Goal: Obtain resource: Obtain resource

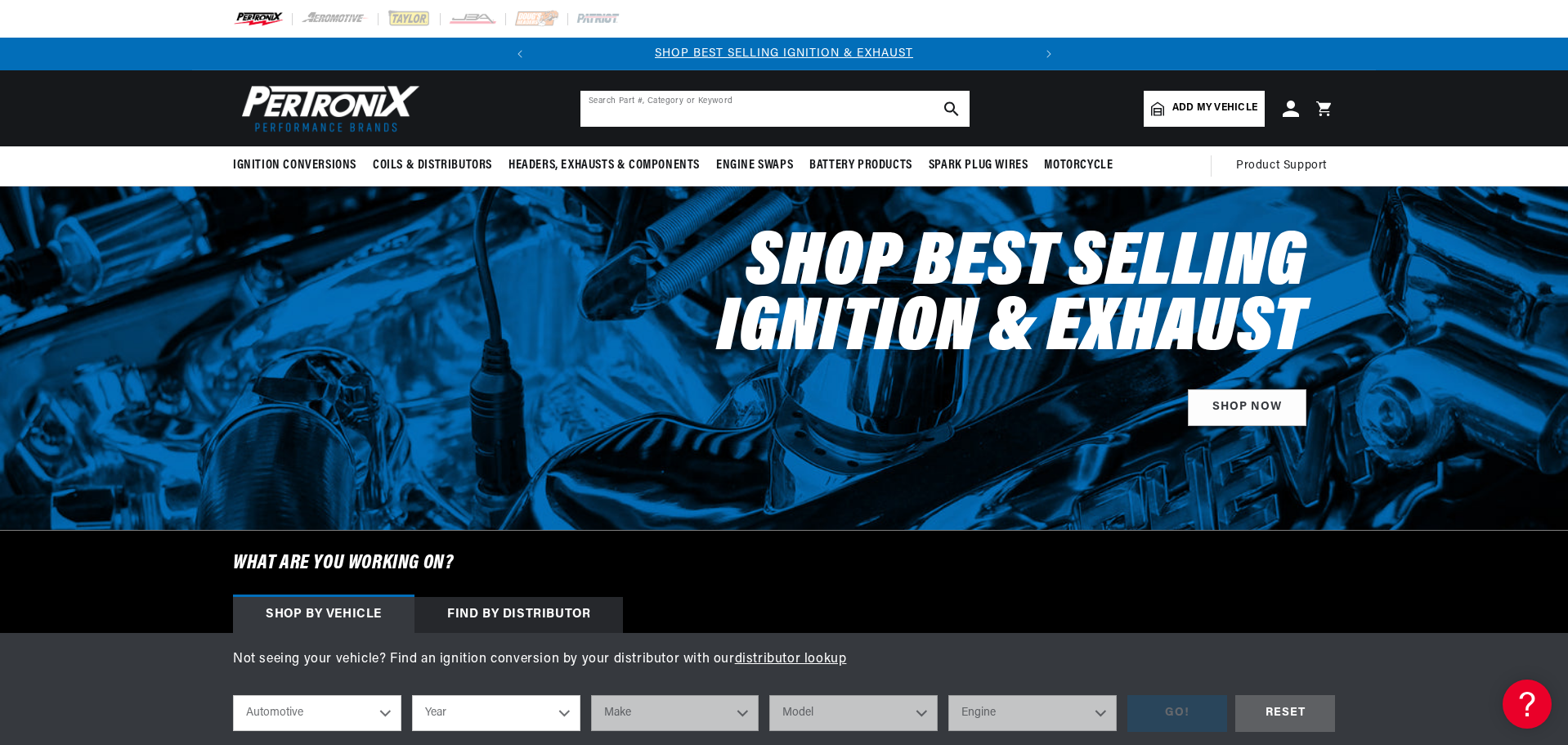
click at [783, 104] on input "text" at bounding box center [774, 108] width 389 height 36
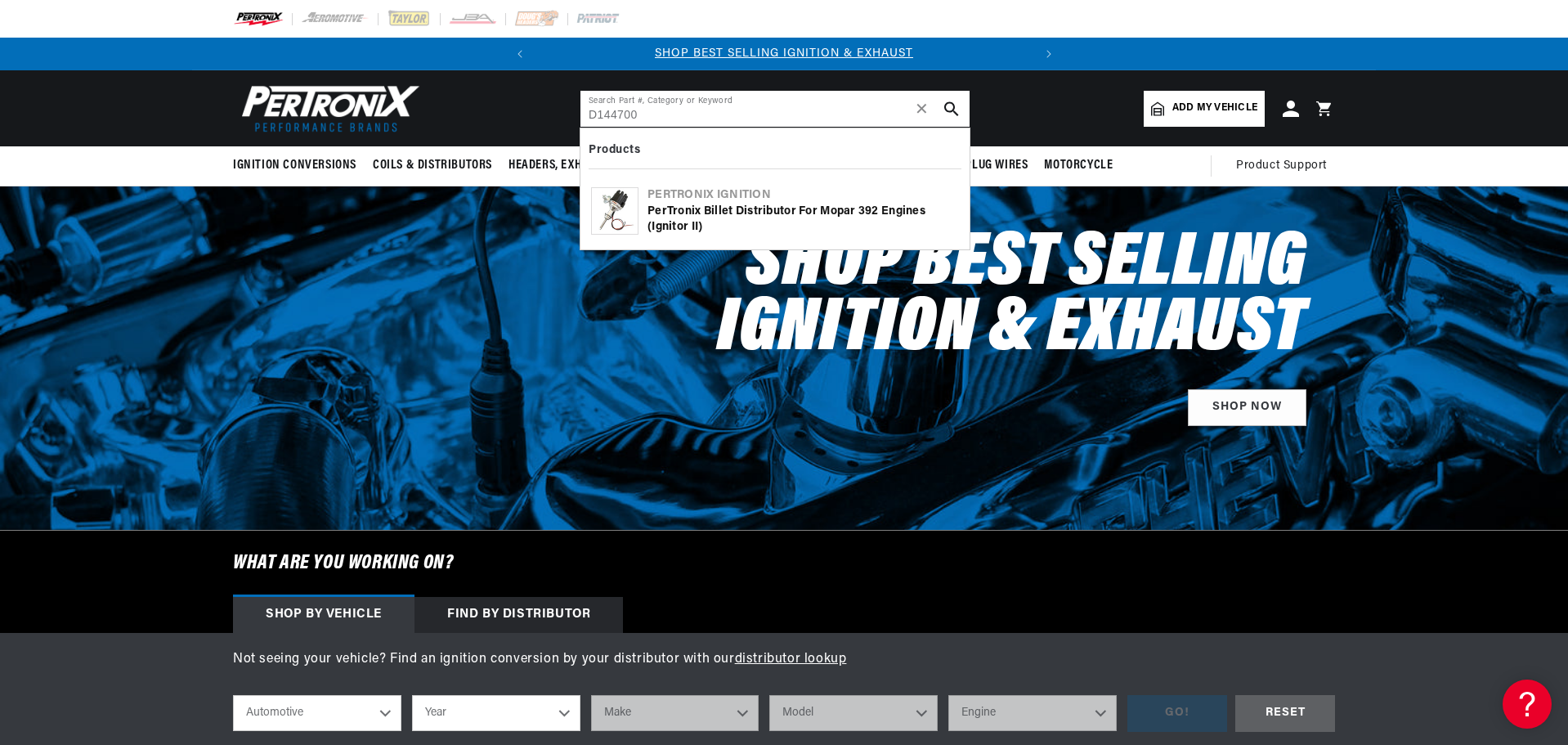
type input "D144700"
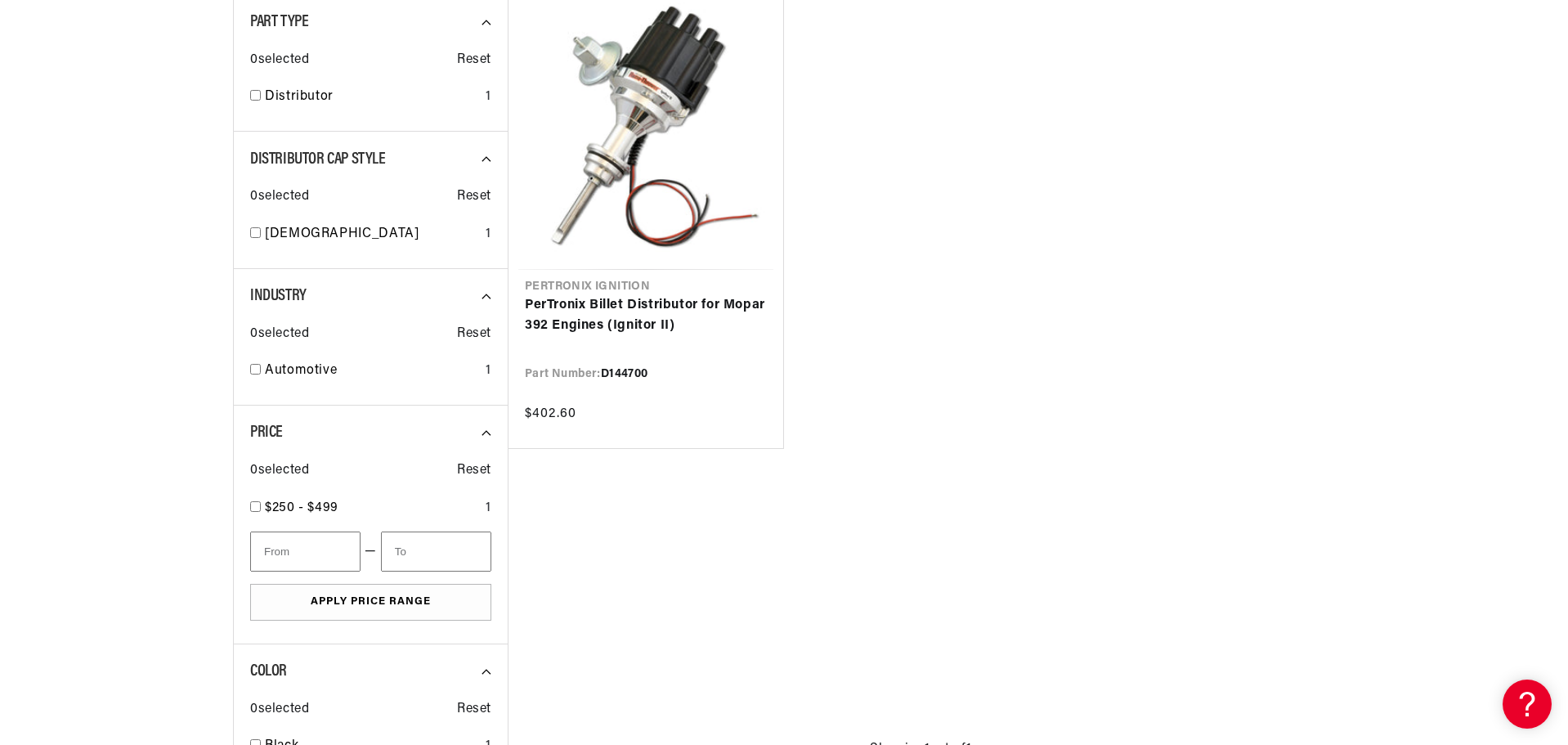
scroll to position [409, 0]
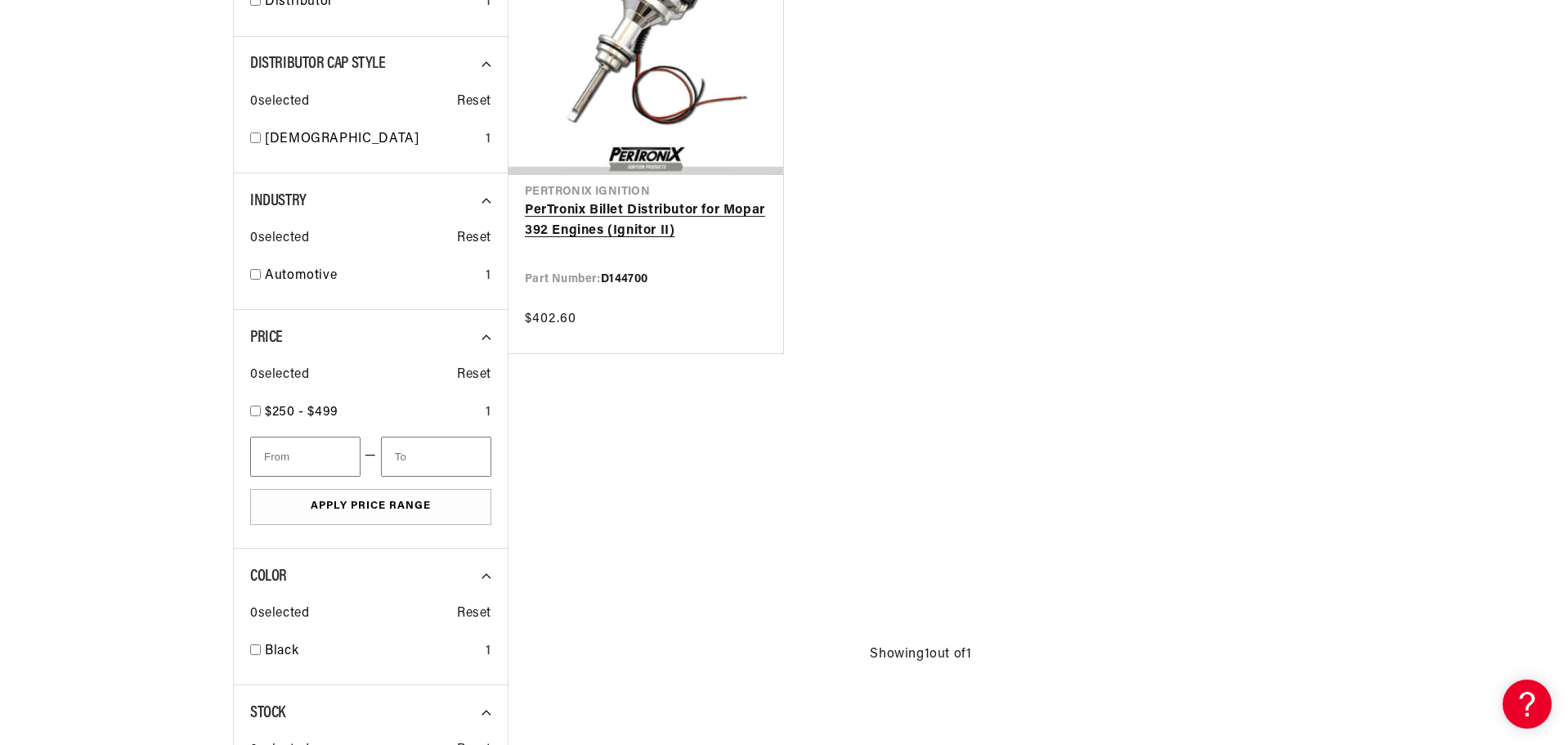
click at [602, 206] on link "PerTronix Billet Distributor for Mopar 392 Engines (Ignitor II)" at bounding box center [646, 221] width 242 height 42
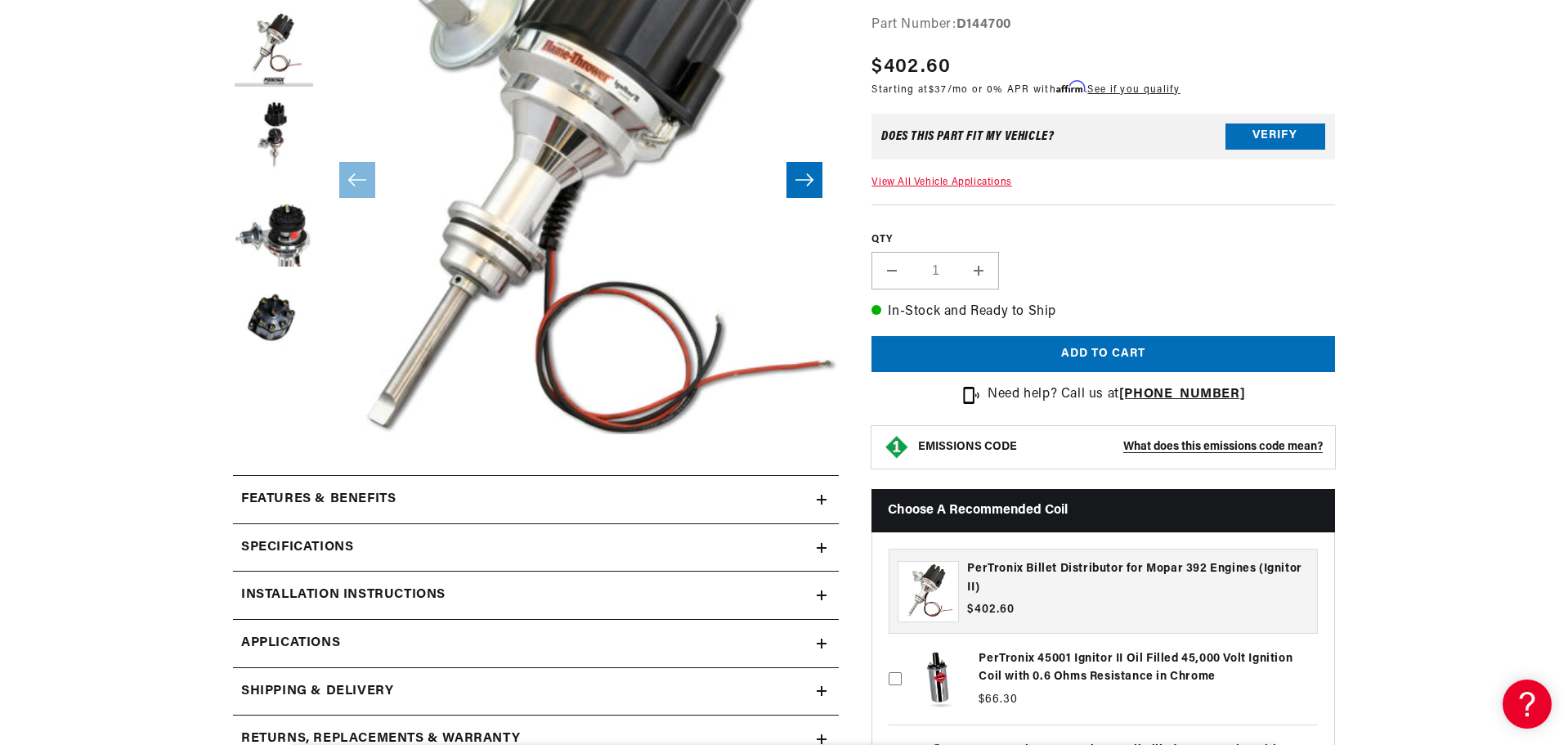
scroll to position [491, 0]
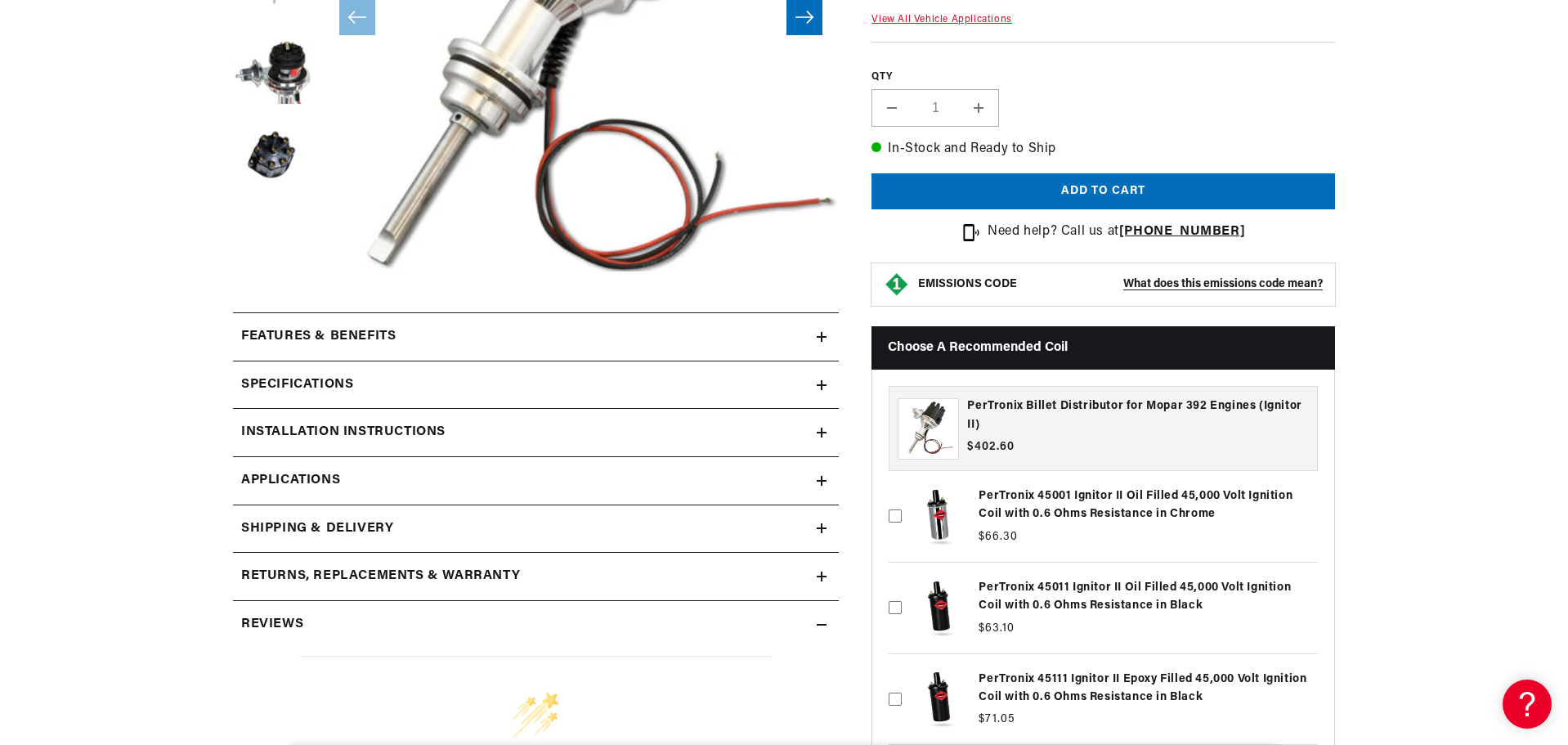
click at [821, 337] on icon at bounding box center [822, 337] width 10 height 0
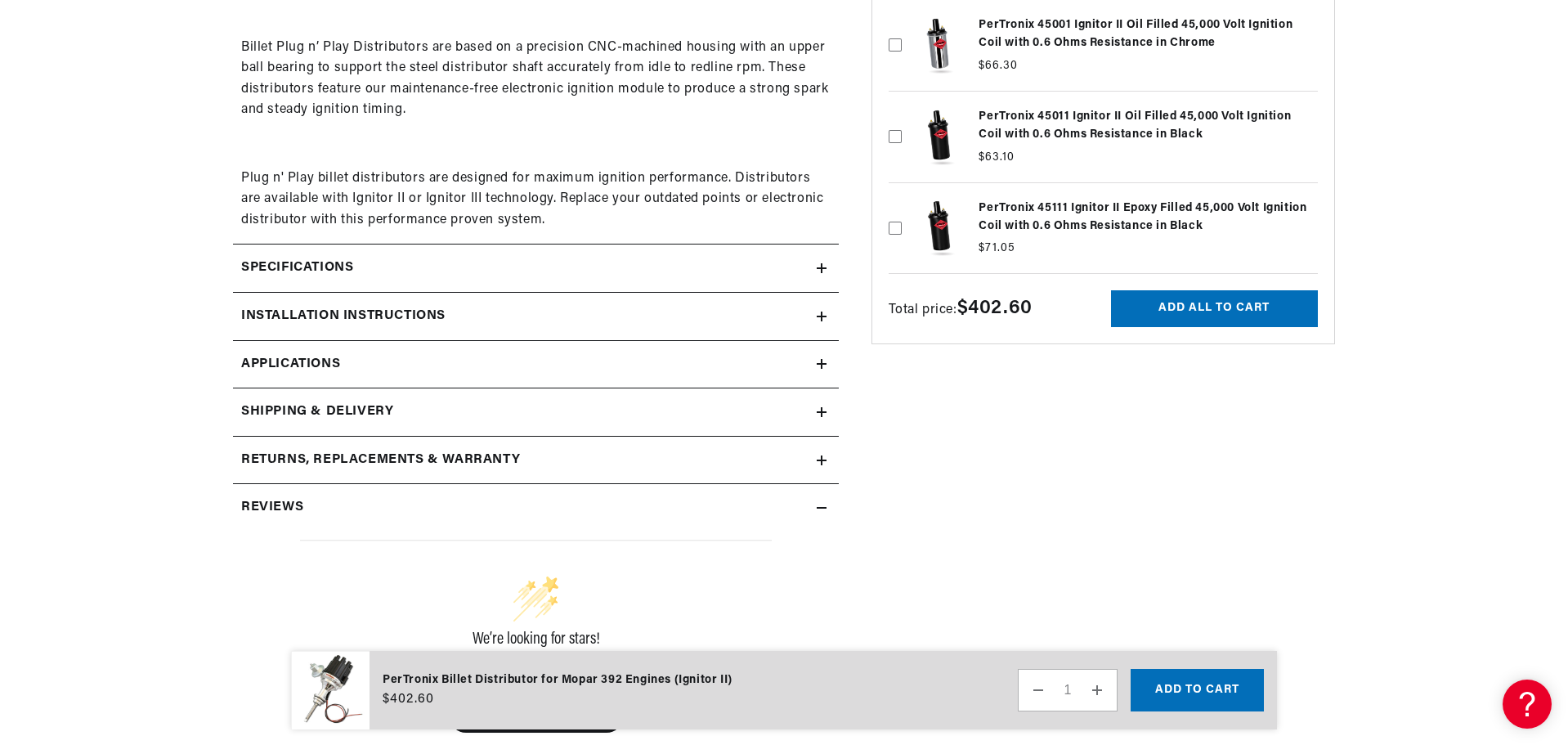
scroll to position [0, 0]
click at [818, 265] on icon at bounding box center [822, 267] width 10 height 10
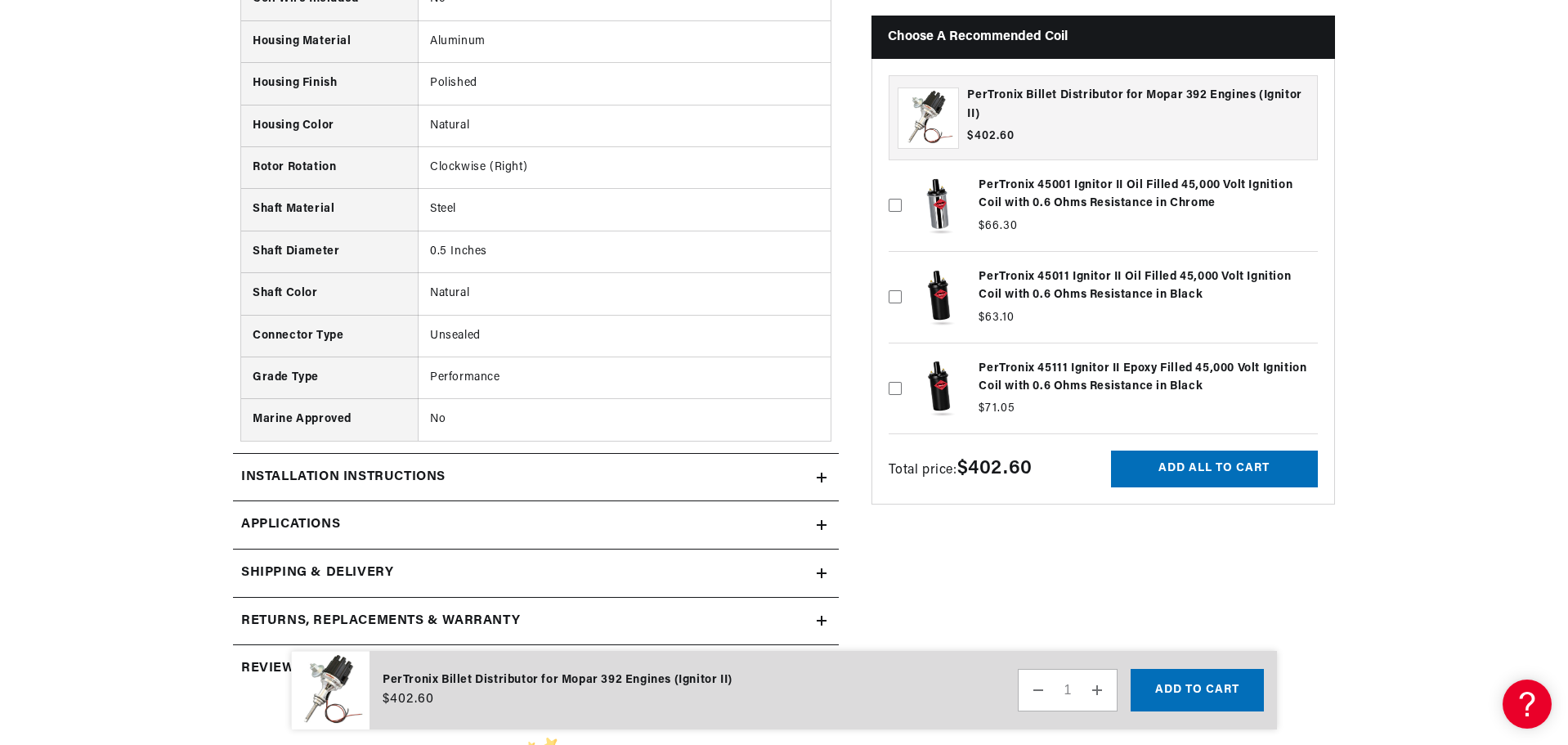
click at [820, 479] on icon at bounding box center [822, 477] width 10 height 10
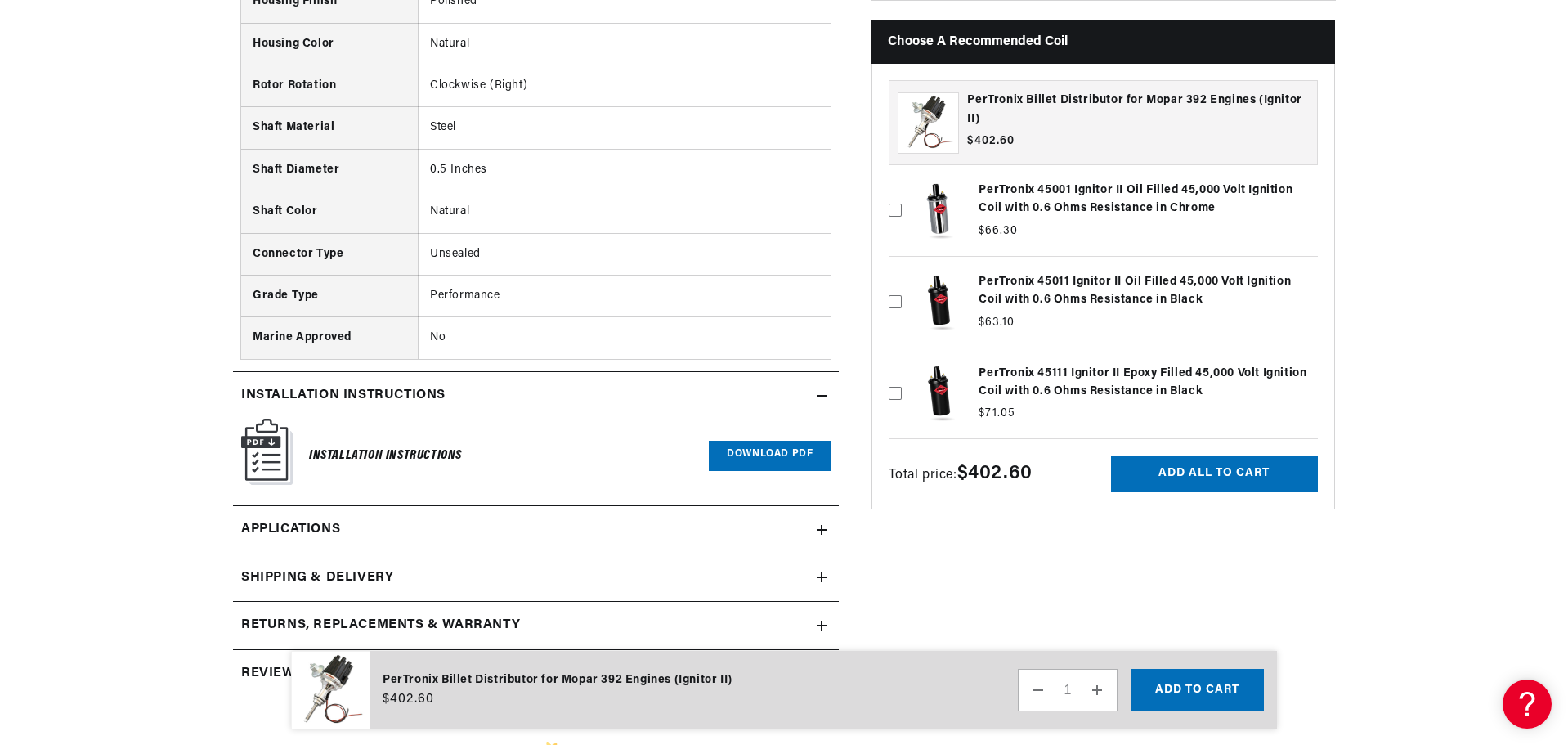
click at [743, 452] on link "Download PDF" at bounding box center [769, 456] width 122 height 30
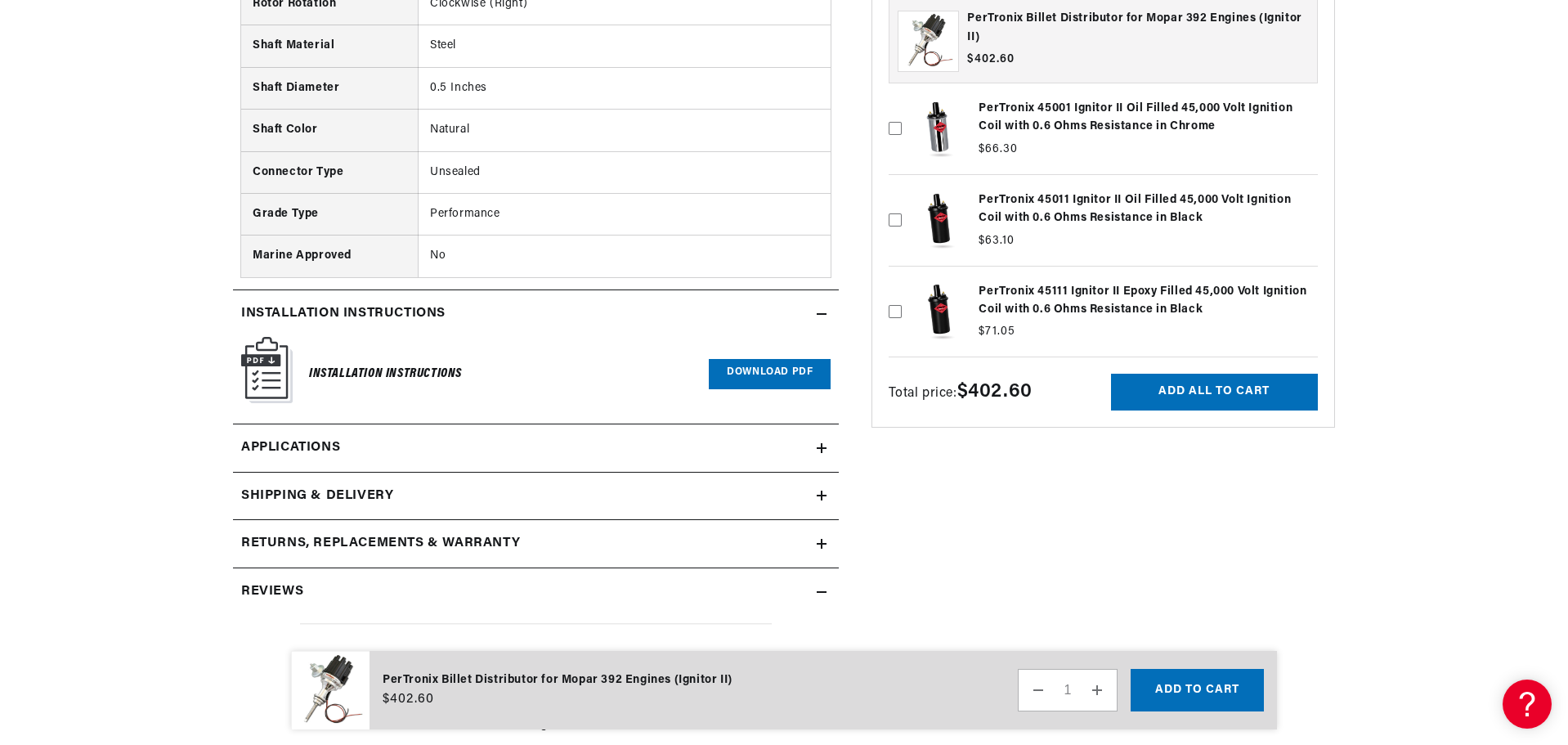
click at [427, 540] on h2 "Returns, Replacements & Warranty" at bounding box center [381, 544] width 279 height 21
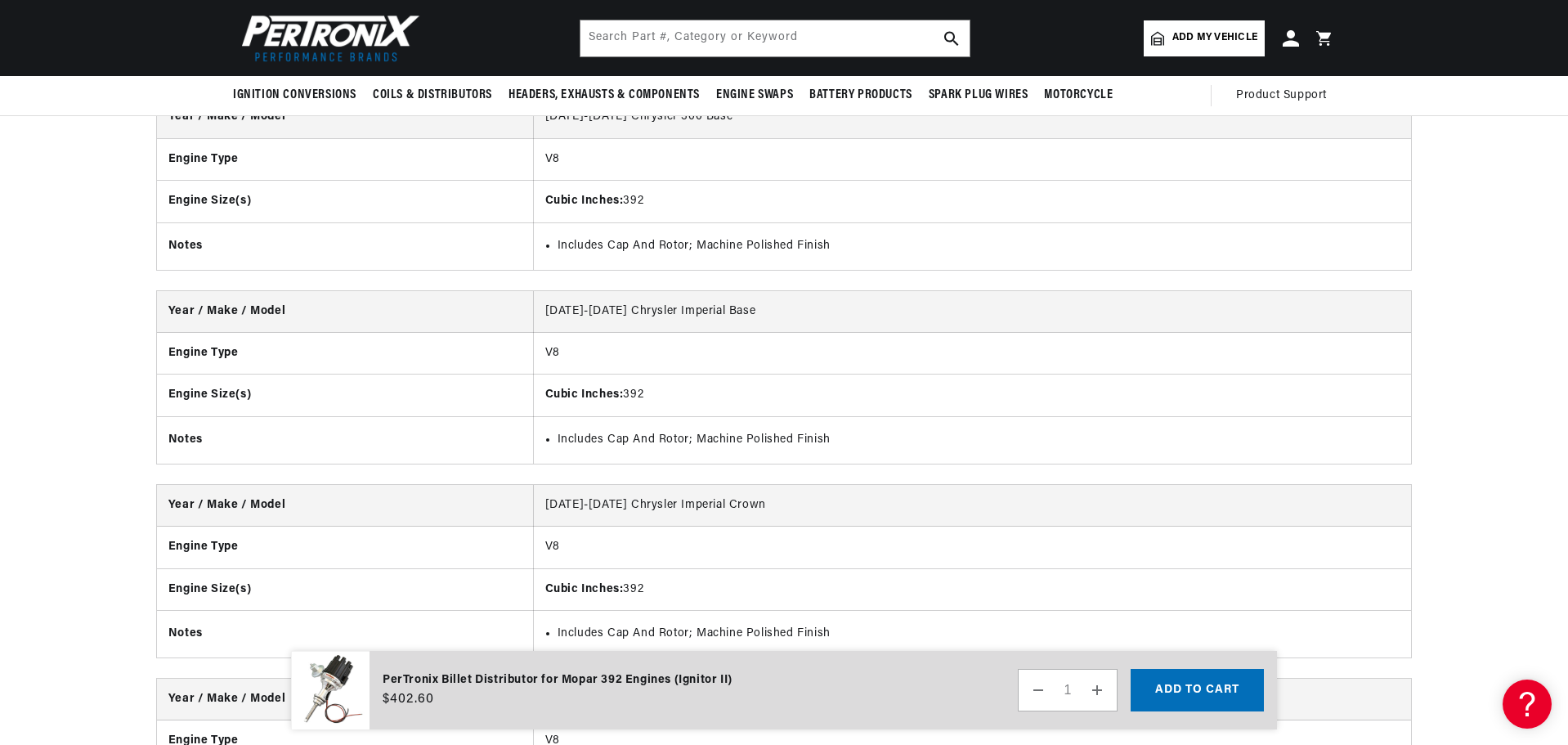
scroll to position [0, 495]
